Goal: Information Seeking & Learning: Learn about a topic

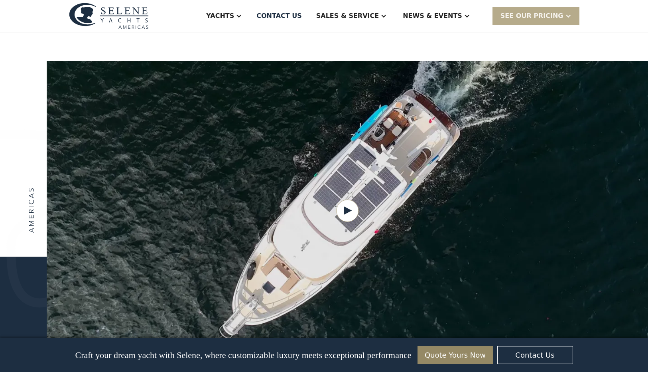
scroll to position [943, 0]
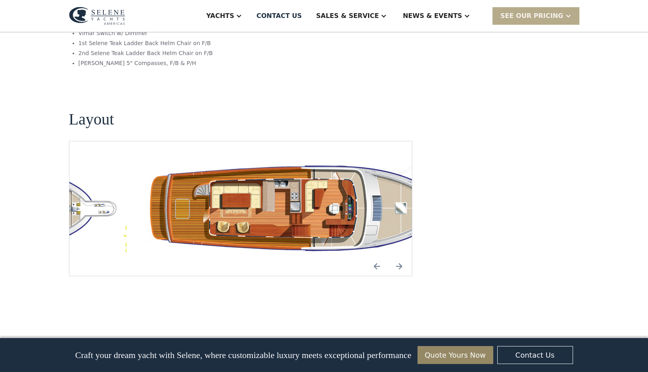
scroll to position [1409, 0]
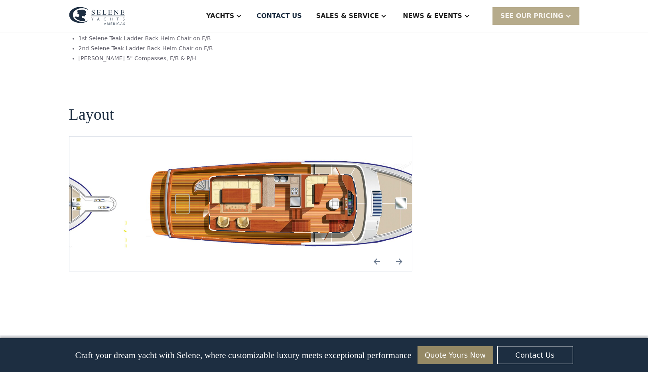
click at [399, 252] on img "Next slide" at bounding box center [399, 261] width 19 height 19
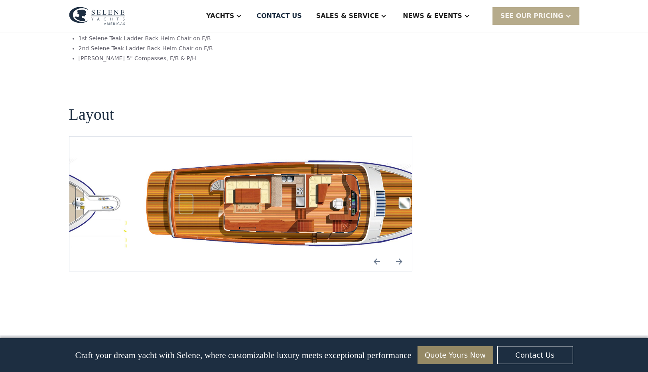
click at [399, 252] on img "Next slide" at bounding box center [399, 261] width 19 height 19
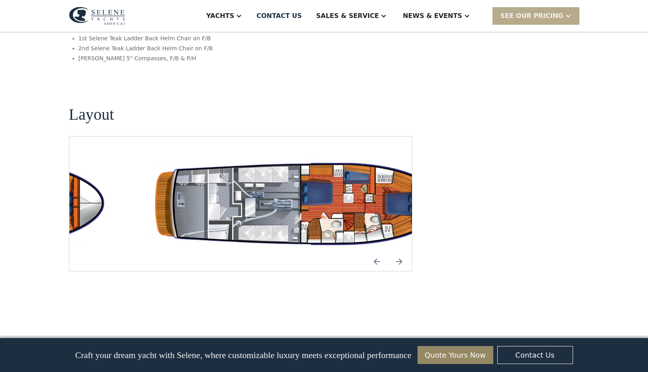
click at [375, 252] on img "Previous slide" at bounding box center [377, 261] width 19 height 19
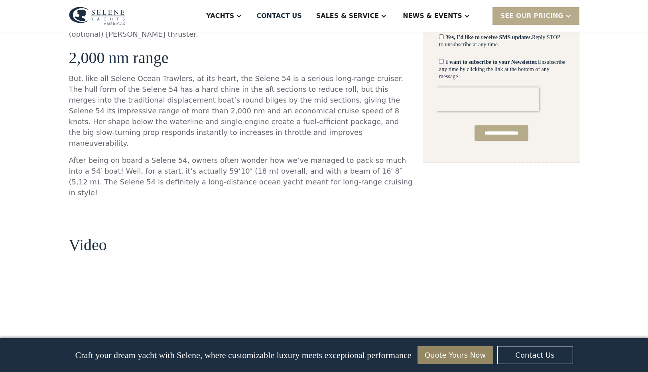
scroll to position [552, 0]
drag, startPoint x: 232, startPoint y: 56, endPoint x: 265, endPoint y: 53, distance: 33.7
click at [265, 73] on p "But, like all Selene Ocean Trawlers, at its heart, the Selene 54 is a serious l…" at bounding box center [241, 110] width 344 height 75
copy p "Selene 54"
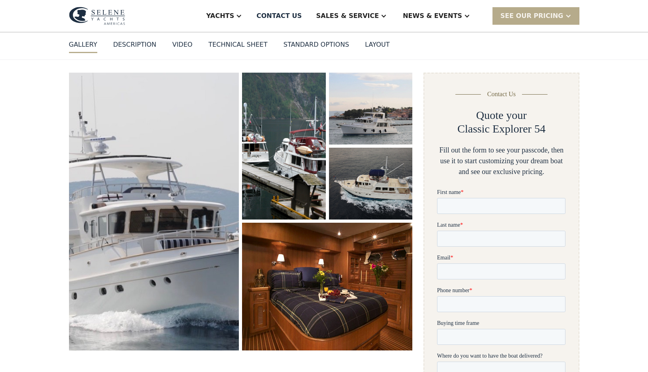
scroll to position [78, 0]
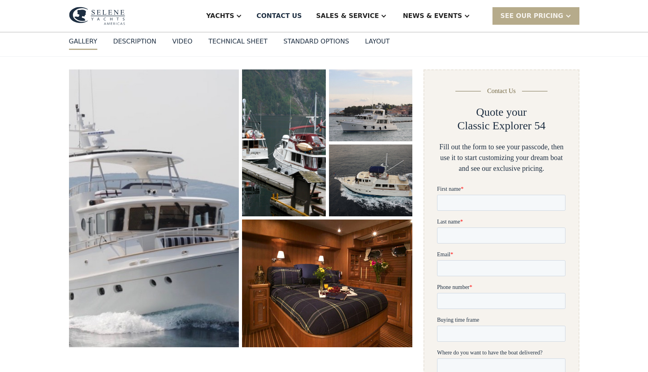
click at [174, 187] on img "open lightbox" at bounding box center [154, 208] width 178 height 289
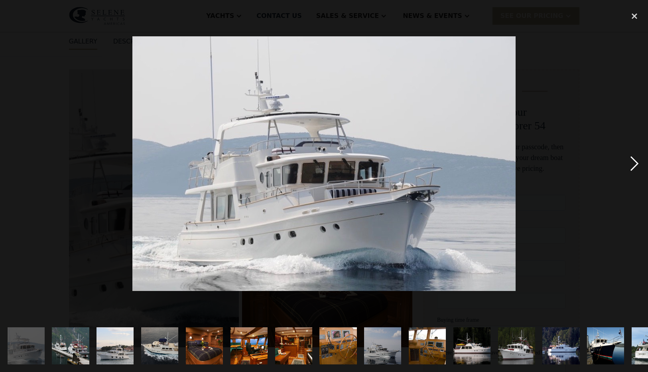
click at [635, 160] on div "next image" at bounding box center [634, 164] width 27 height 312
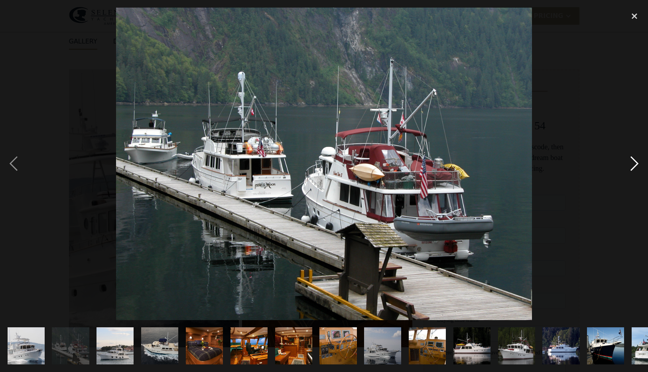
click at [635, 160] on div "next image" at bounding box center [634, 164] width 27 height 312
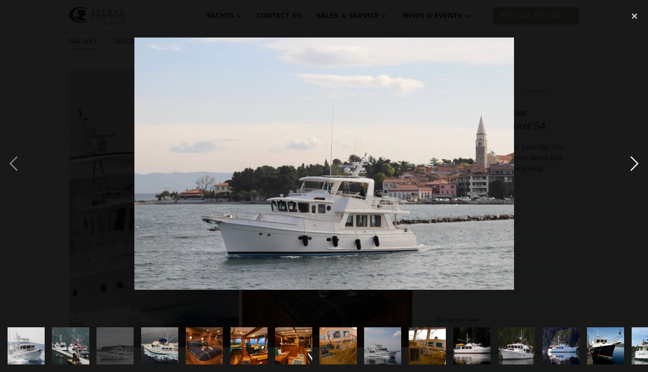
click at [635, 166] on div "next image" at bounding box center [634, 164] width 27 height 312
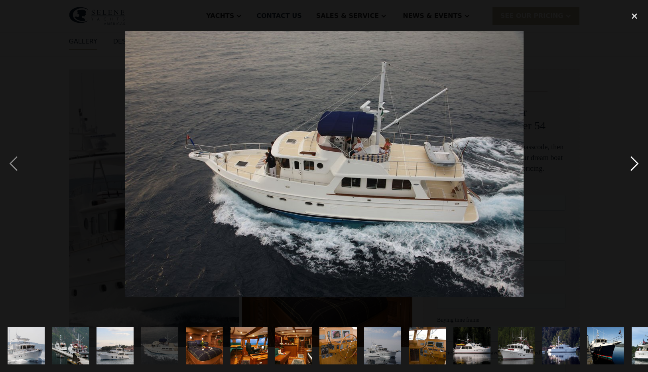
click at [635, 166] on div "next image" at bounding box center [634, 164] width 27 height 312
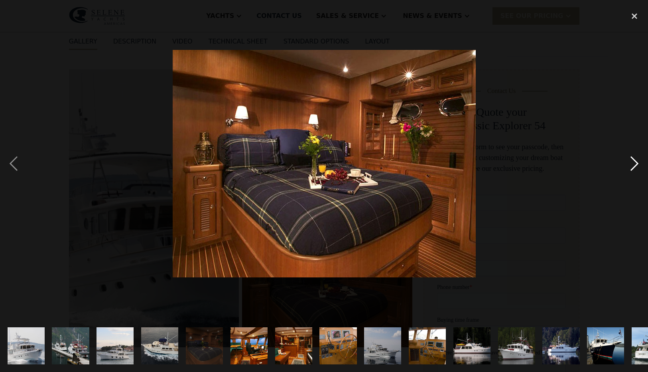
click at [635, 166] on div "next image" at bounding box center [634, 164] width 27 height 312
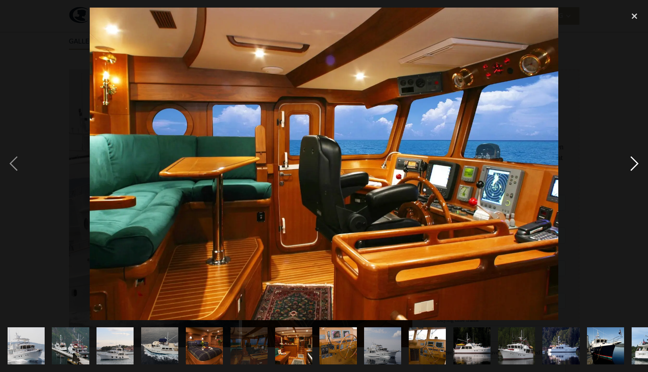
click at [635, 166] on div "next image" at bounding box center [634, 164] width 27 height 312
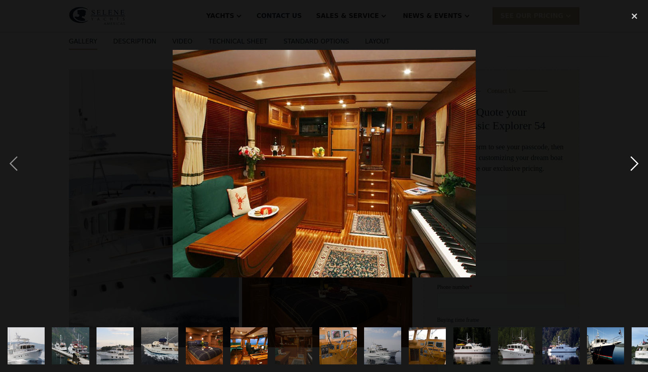
click at [635, 166] on div "next image" at bounding box center [634, 164] width 27 height 312
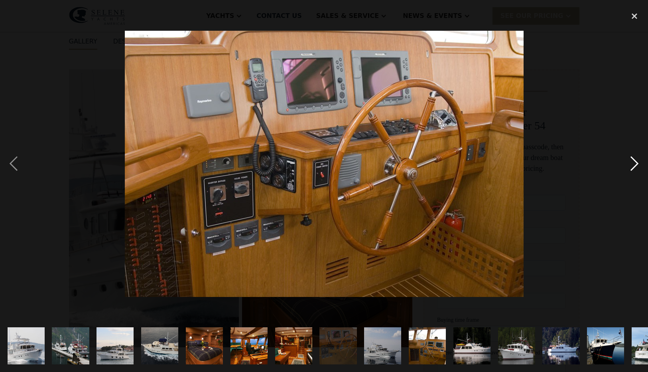
click at [635, 166] on div "next image" at bounding box center [634, 164] width 27 height 312
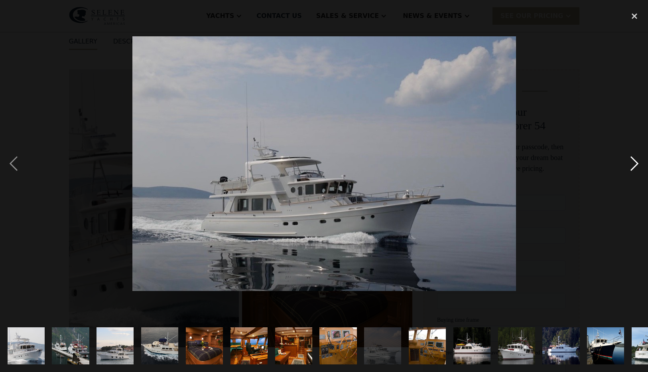
click at [635, 166] on div "next image" at bounding box center [634, 164] width 27 height 312
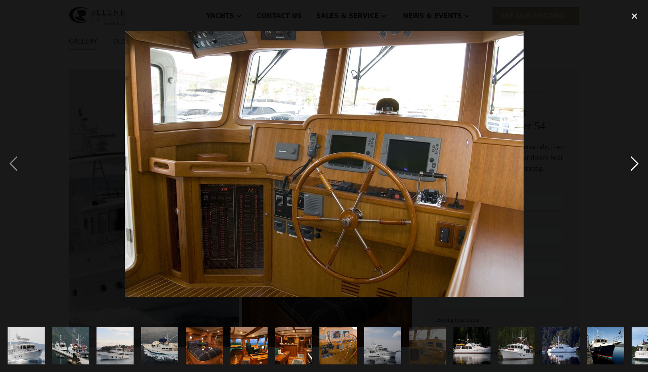
click at [635, 166] on div "next image" at bounding box center [634, 164] width 27 height 312
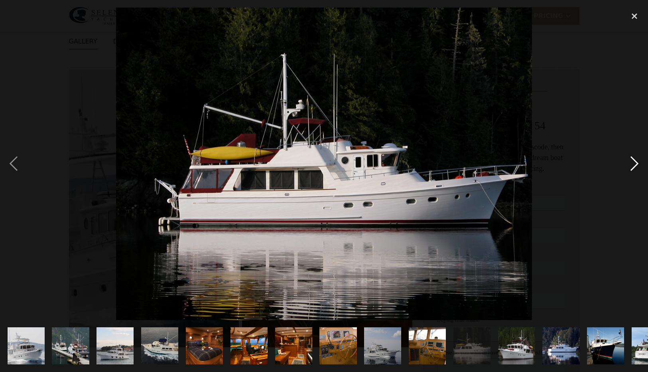
click at [635, 166] on div "next image" at bounding box center [634, 164] width 27 height 312
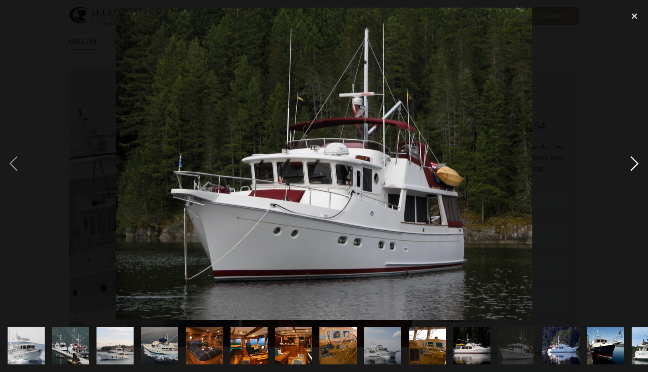
click at [635, 166] on div "next image" at bounding box center [634, 164] width 27 height 312
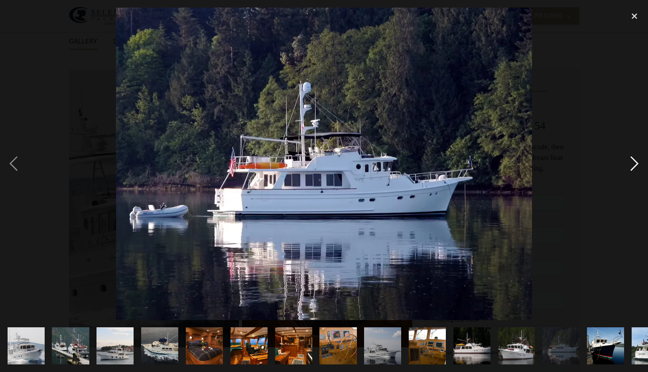
click at [635, 166] on div "next image" at bounding box center [634, 164] width 27 height 312
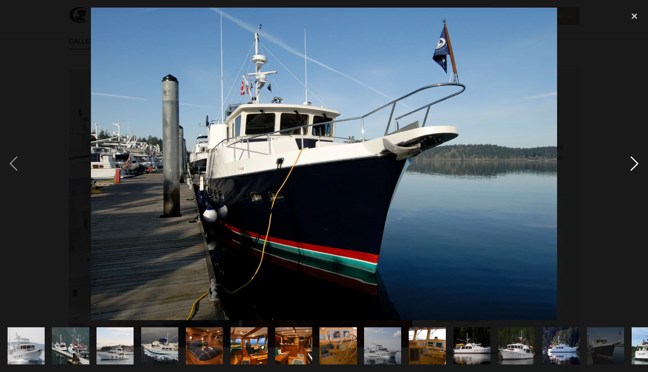
click at [635, 166] on div "next image" at bounding box center [634, 164] width 27 height 312
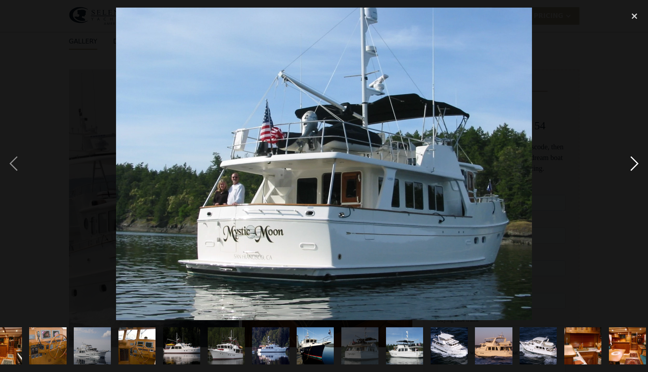
scroll to position [0, 296]
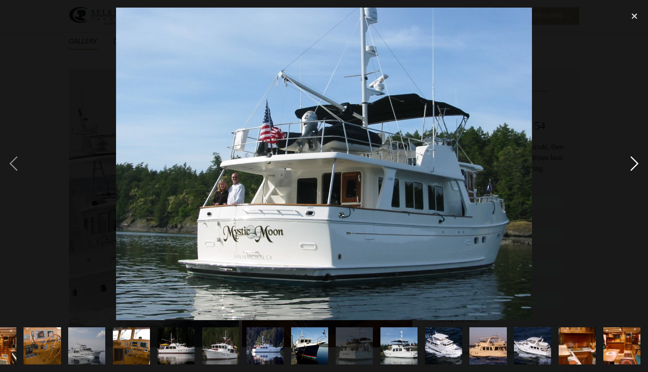
click at [635, 166] on div "next image" at bounding box center [634, 164] width 27 height 312
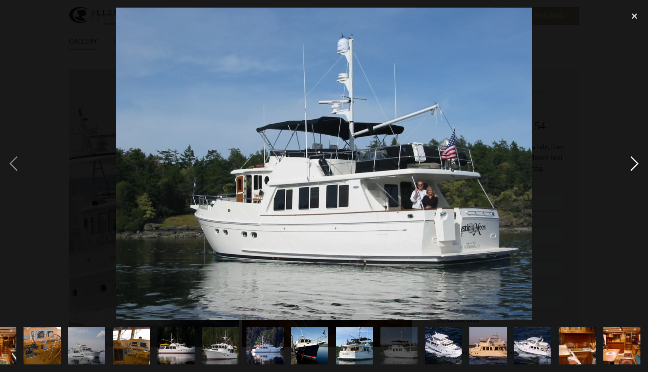
click at [635, 166] on div "next image" at bounding box center [634, 164] width 27 height 312
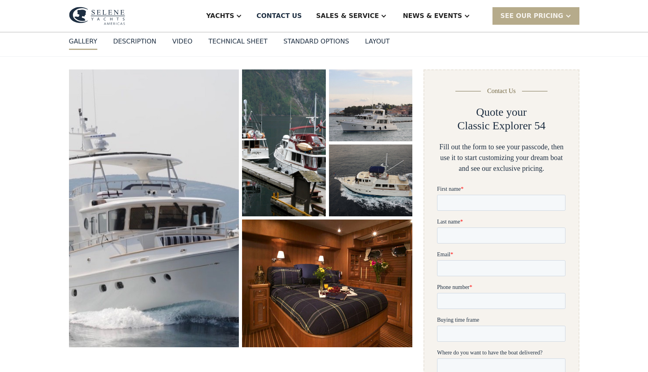
scroll to position [0, 0]
